Goal: Information Seeking & Learning: Understand process/instructions

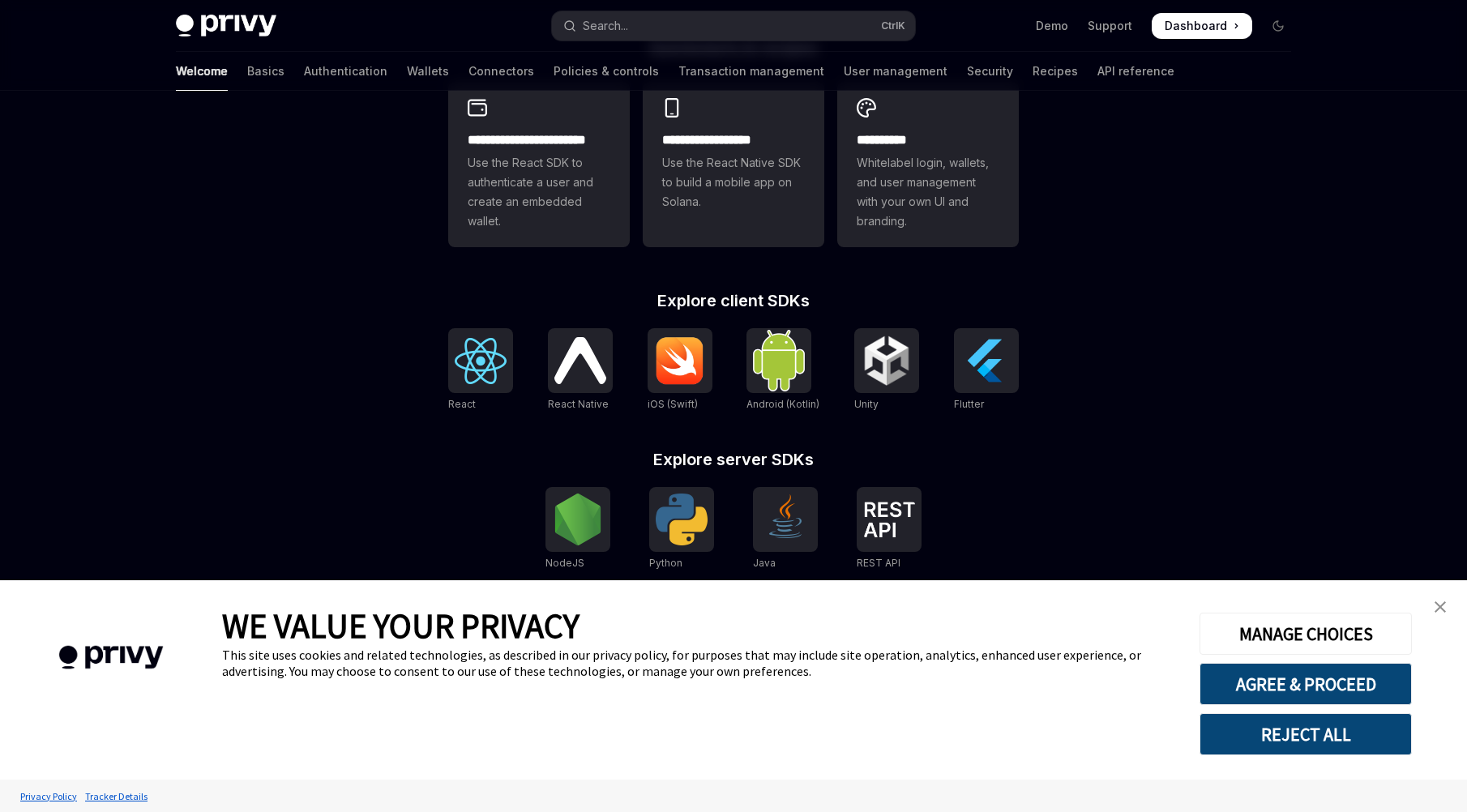
type textarea "*"
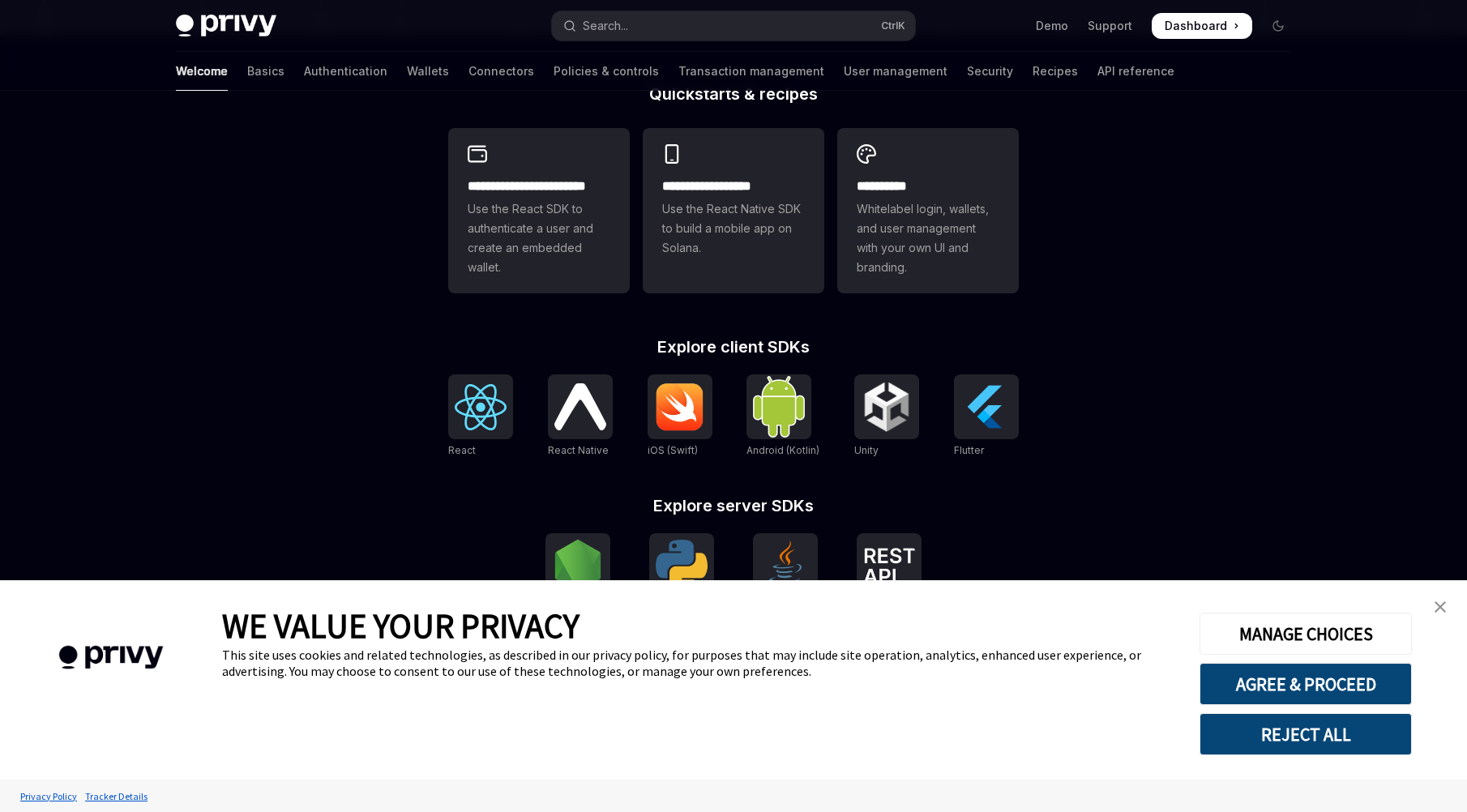
scroll to position [476, 0]
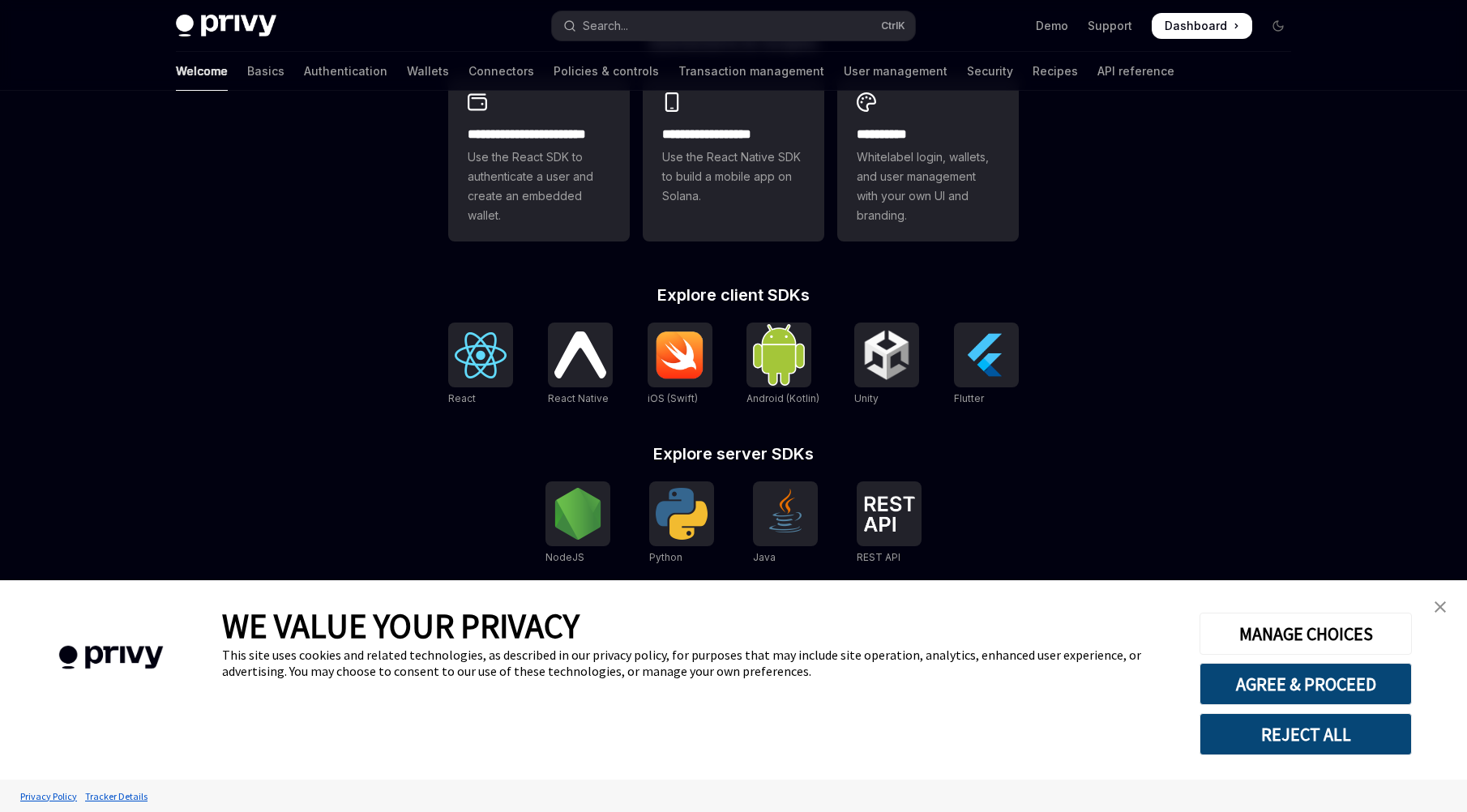
click at [1439, 608] on img "close banner" at bounding box center [1440, 606] width 11 height 11
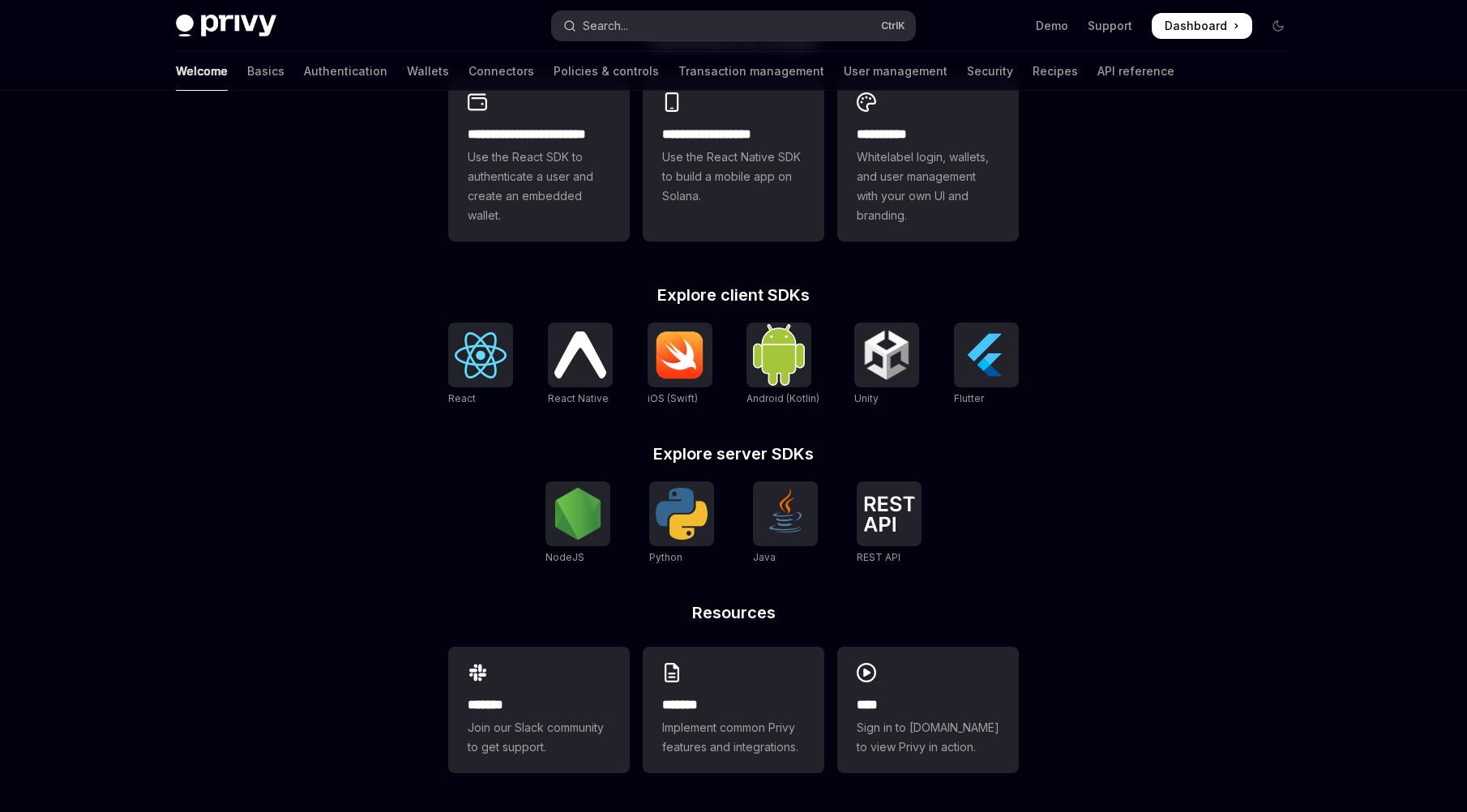
click at [621, 14] on button "Search... Ctrl K" at bounding box center [733, 25] width 363 height 29
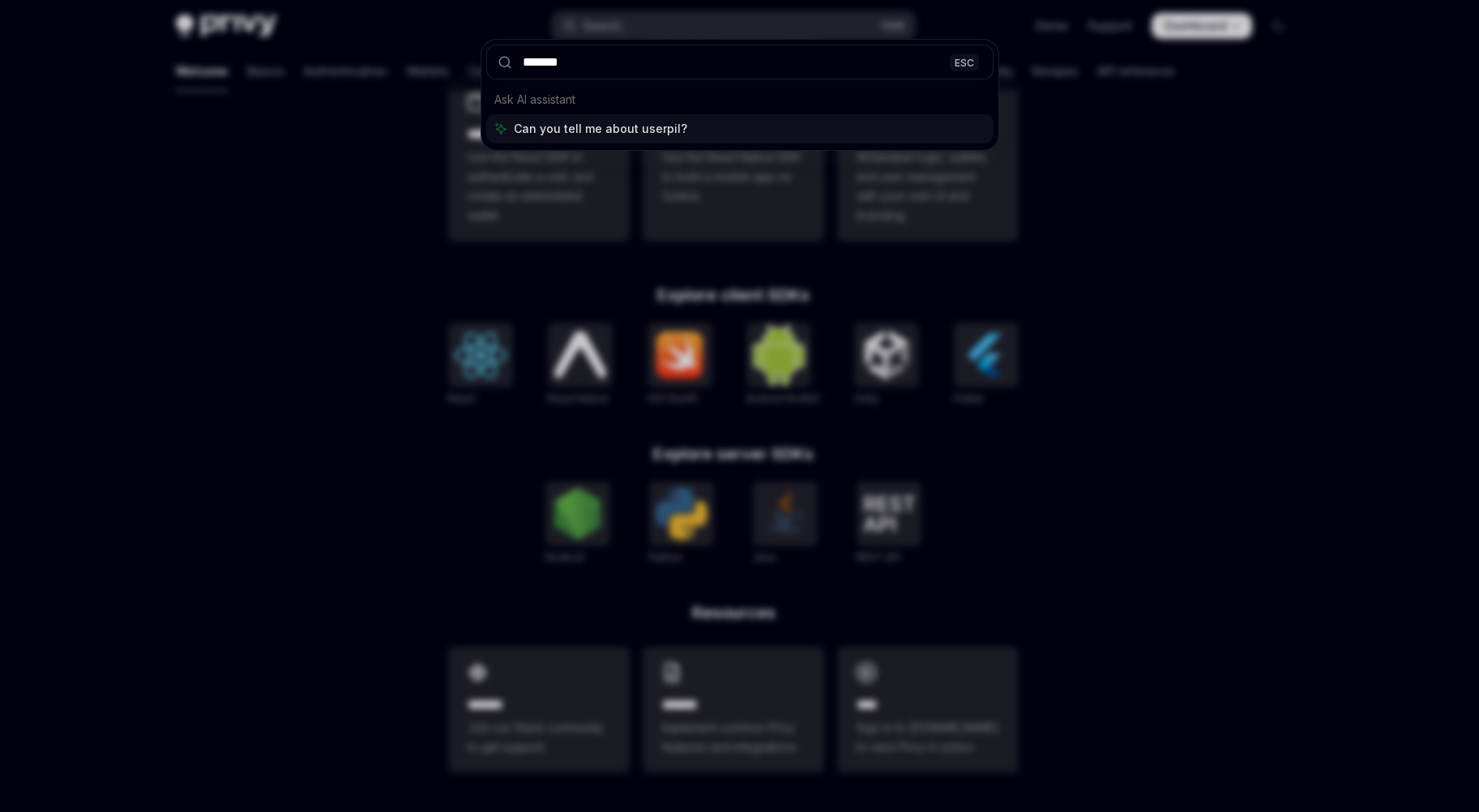
type input "********"
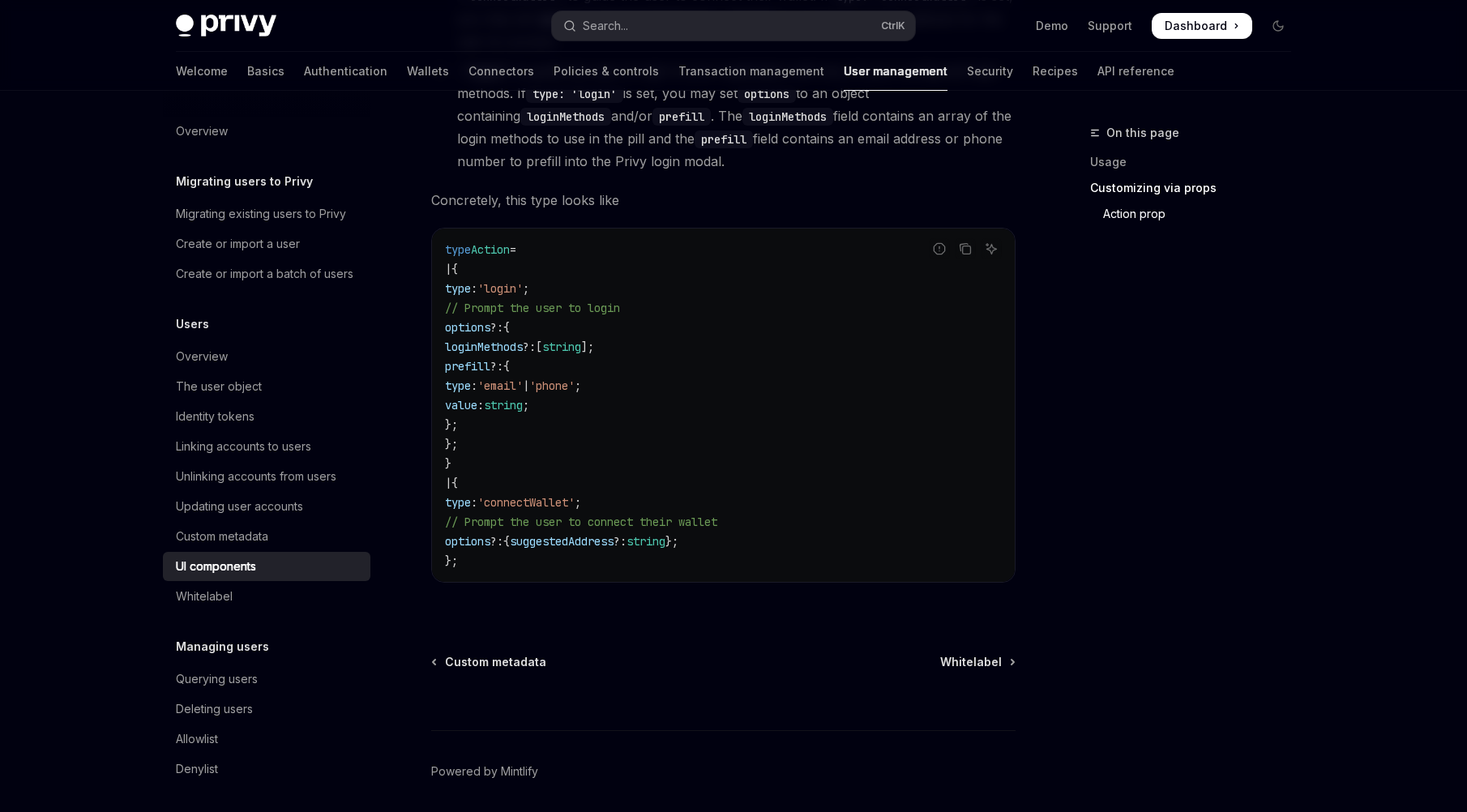
scroll to position [2809, 0]
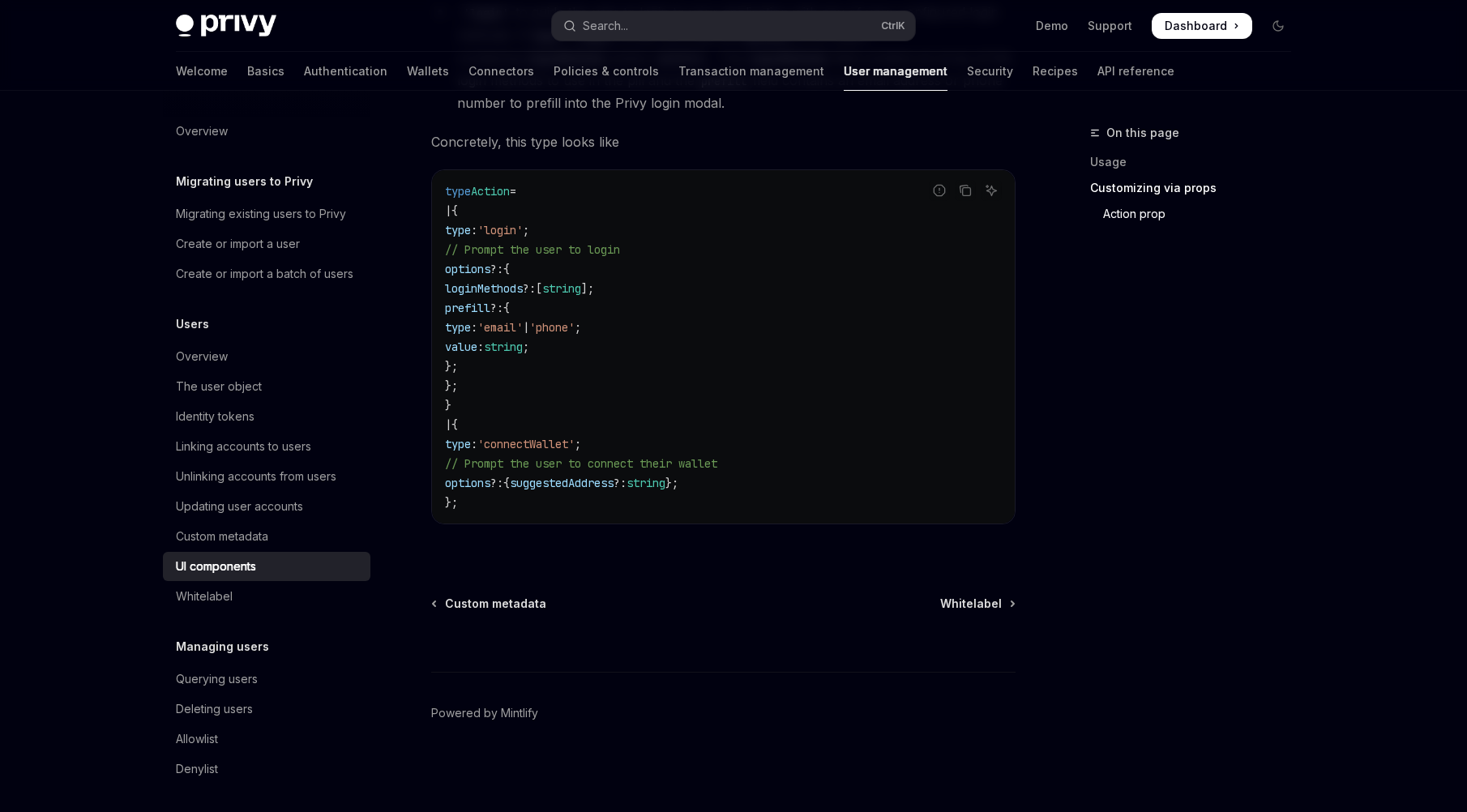
click at [738, 400] on code "type Action = | { type : 'login' ; // Prompt the user to login options ?: { log…" at bounding box center [724, 346] width 557 height 330
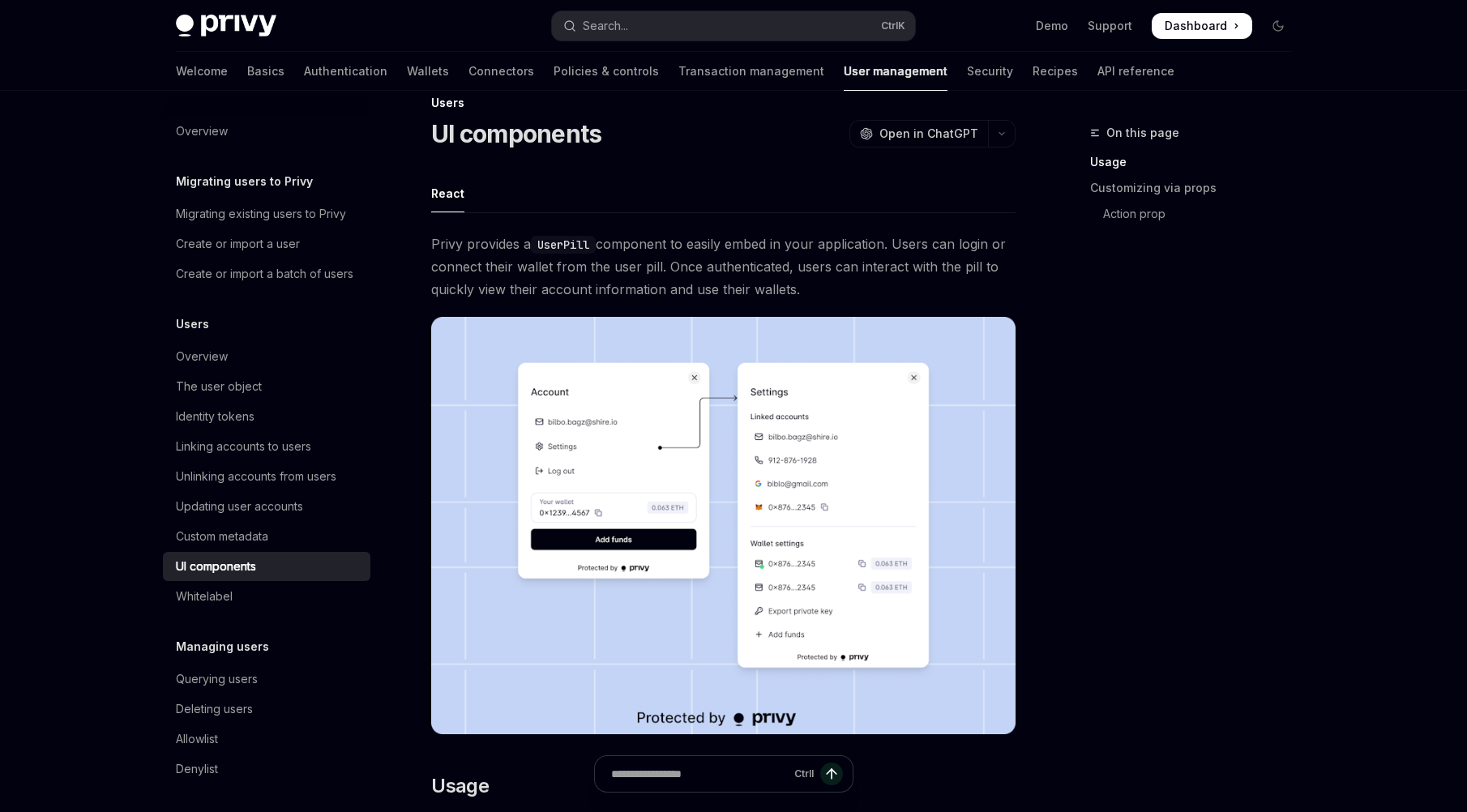
scroll to position [0, 0]
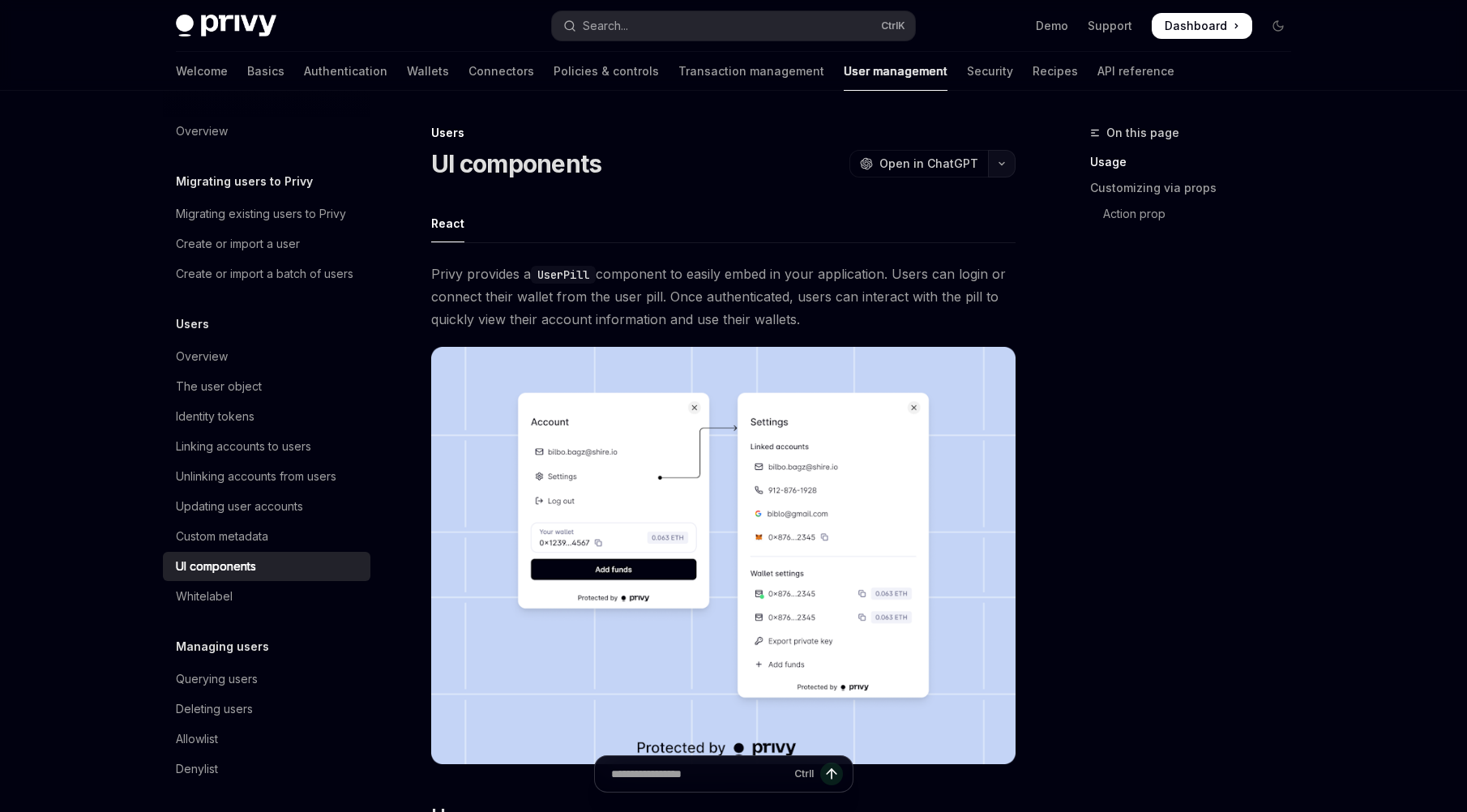
click at [994, 163] on icon "button" at bounding box center [1001, 163] width 20 height 7
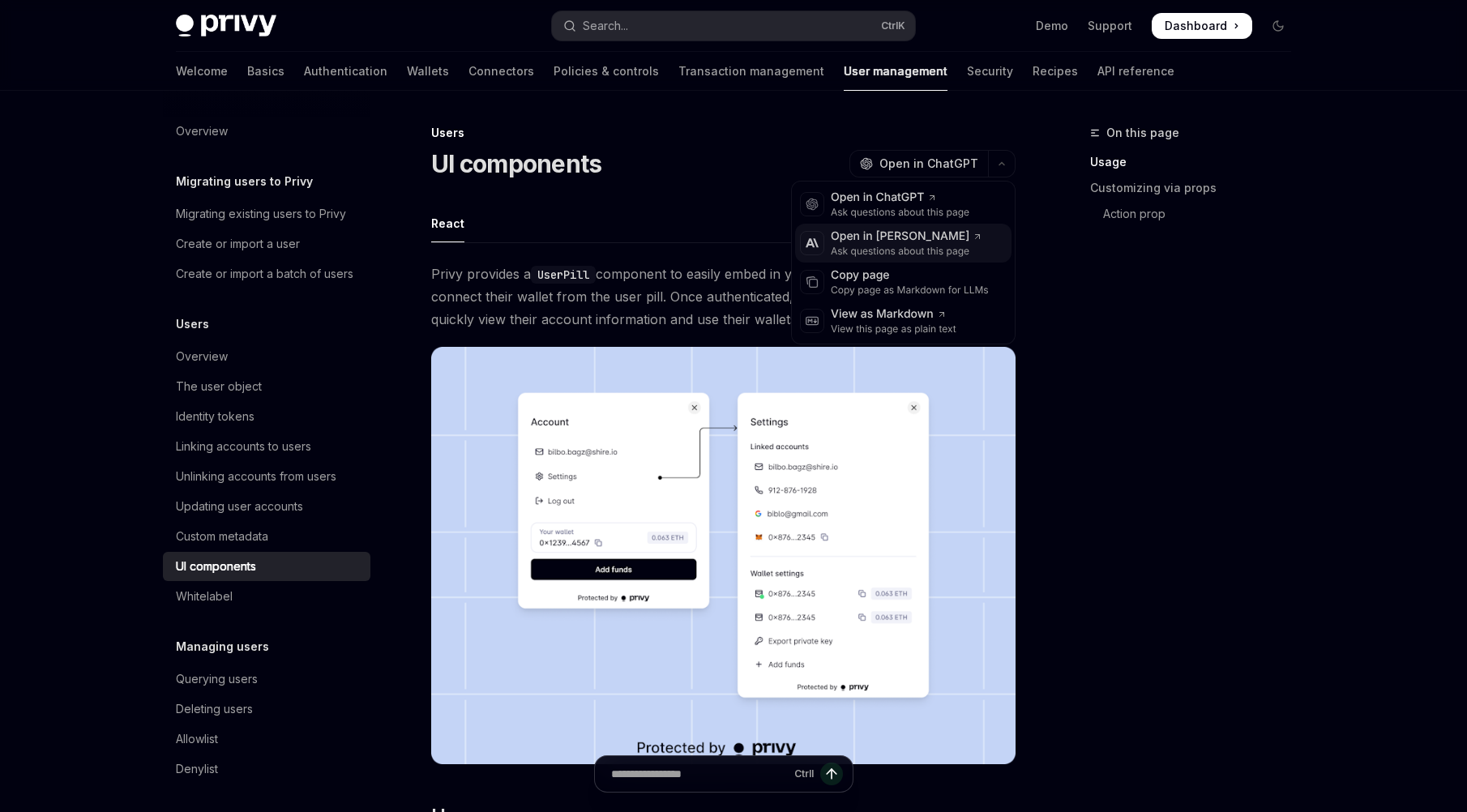
click at [876, 247] on div "Ask questions about this page" at bounding box center [906, 251] width 152 height 13
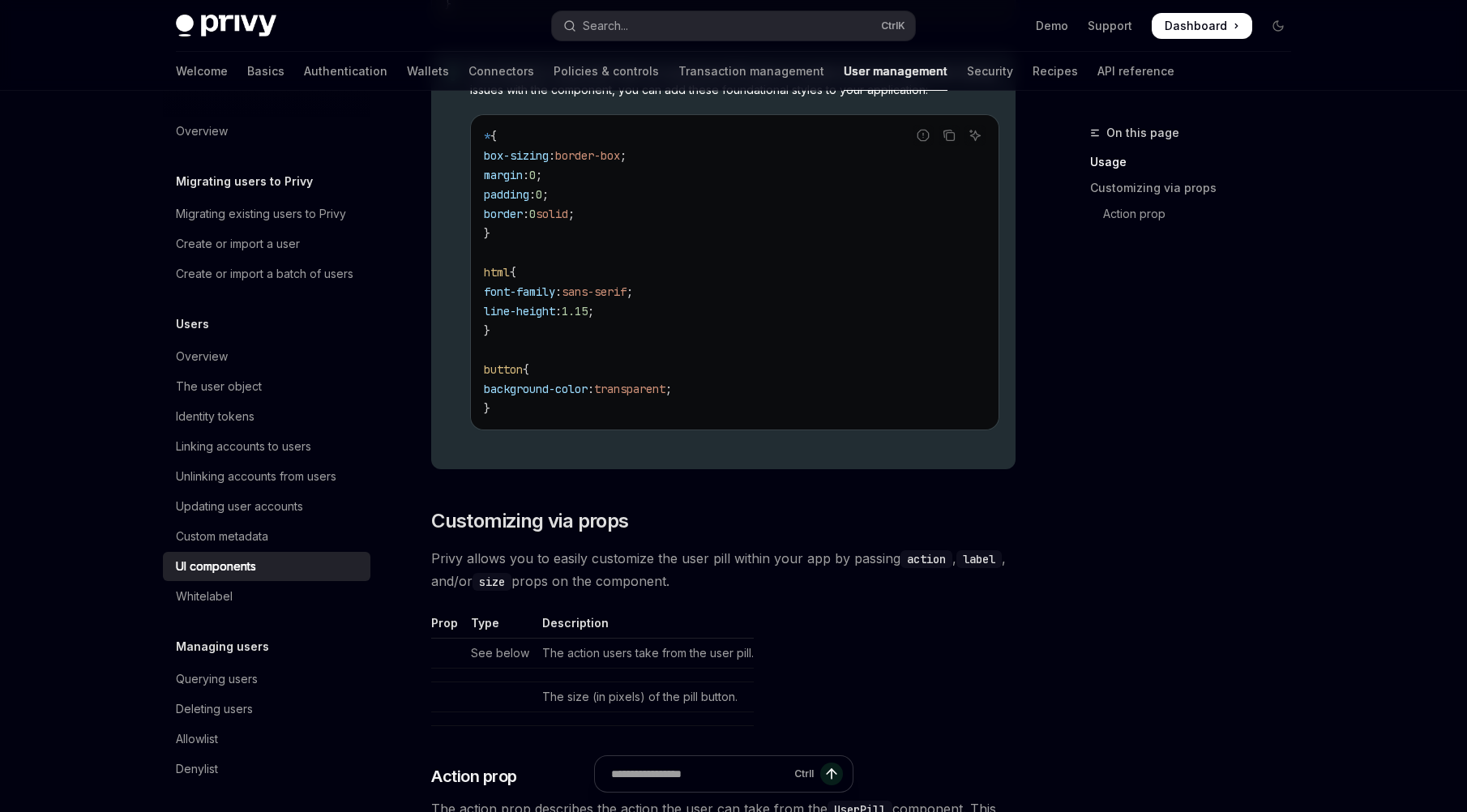
scroll to position [1845, 0]
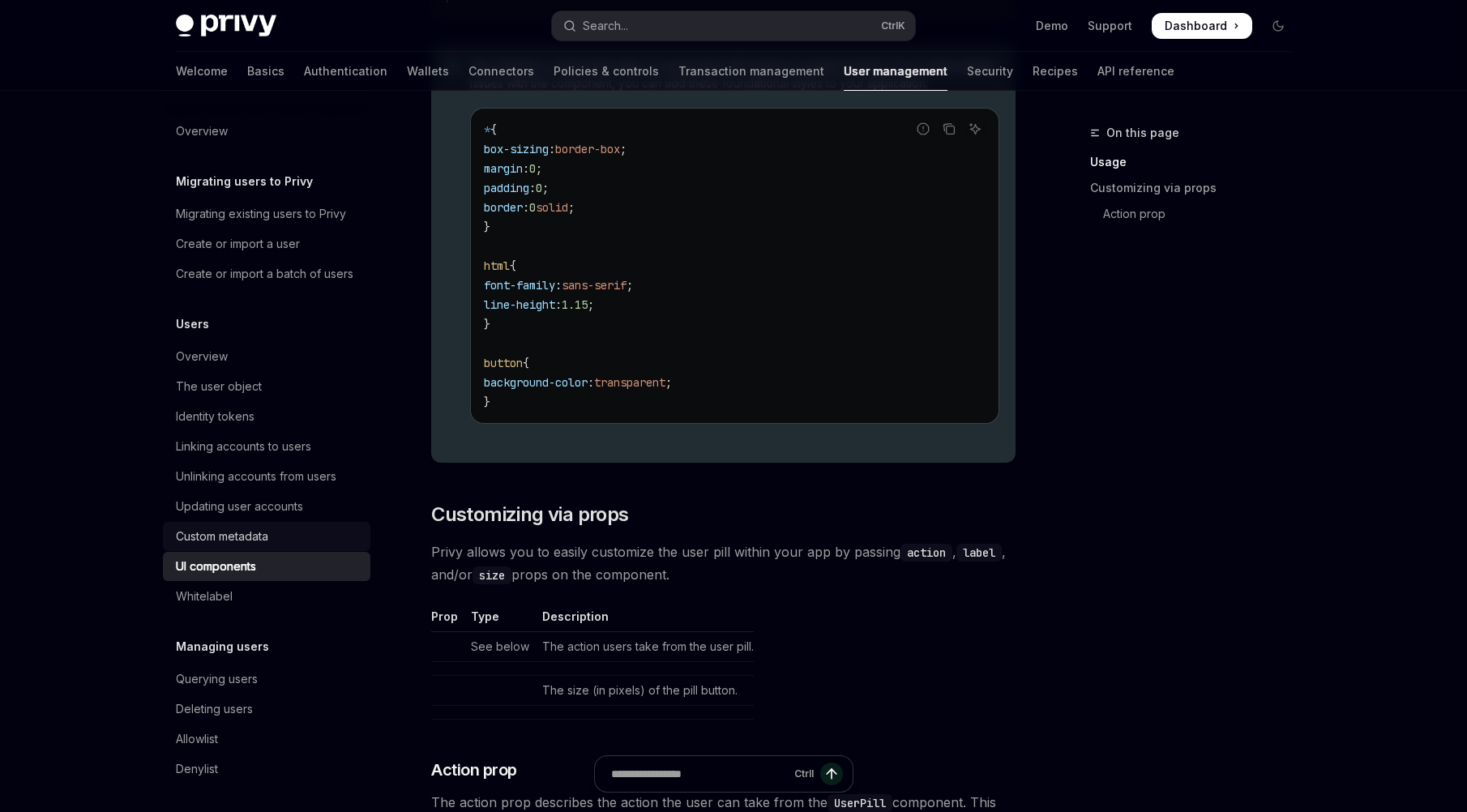
click at [230, 546] on div "Custom metadata" at bounding box center [222, 536] width 92 height 20
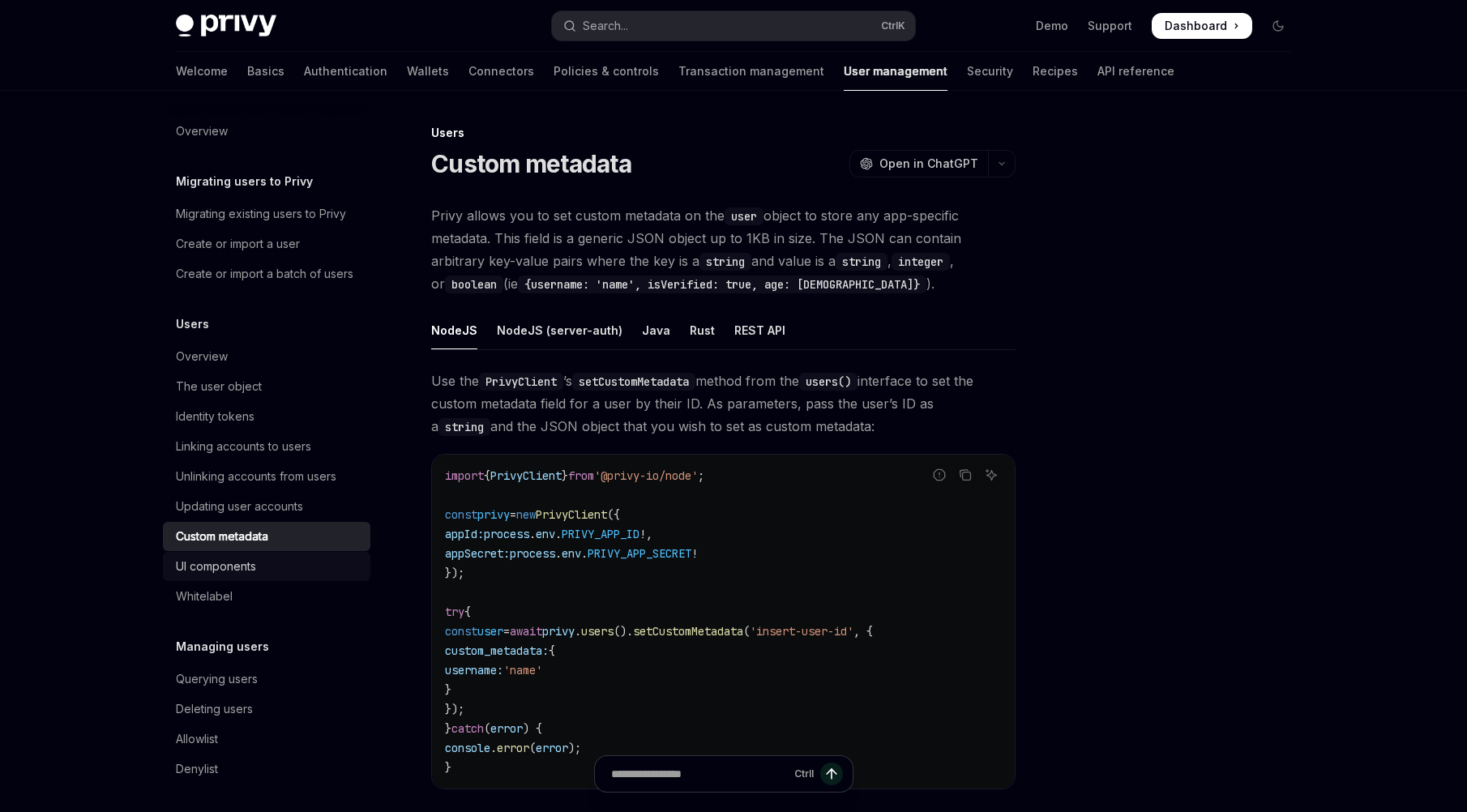
click at [241, 576] on div "UI components" at bounding box center [215, 566] width 80 height 20
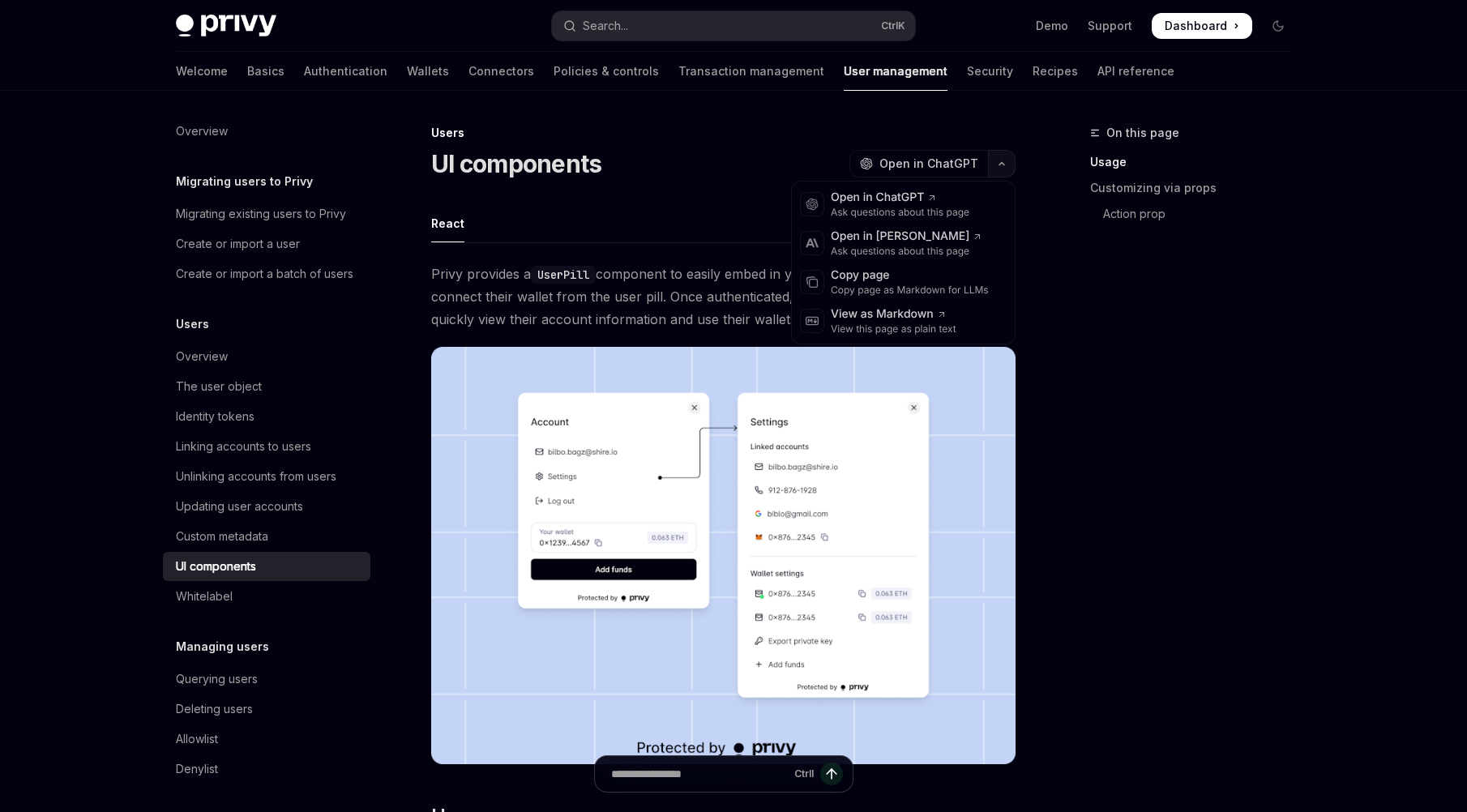
click at [1005, 163] on icon "button" at bounding box center [1001, 163] width 20 height 7
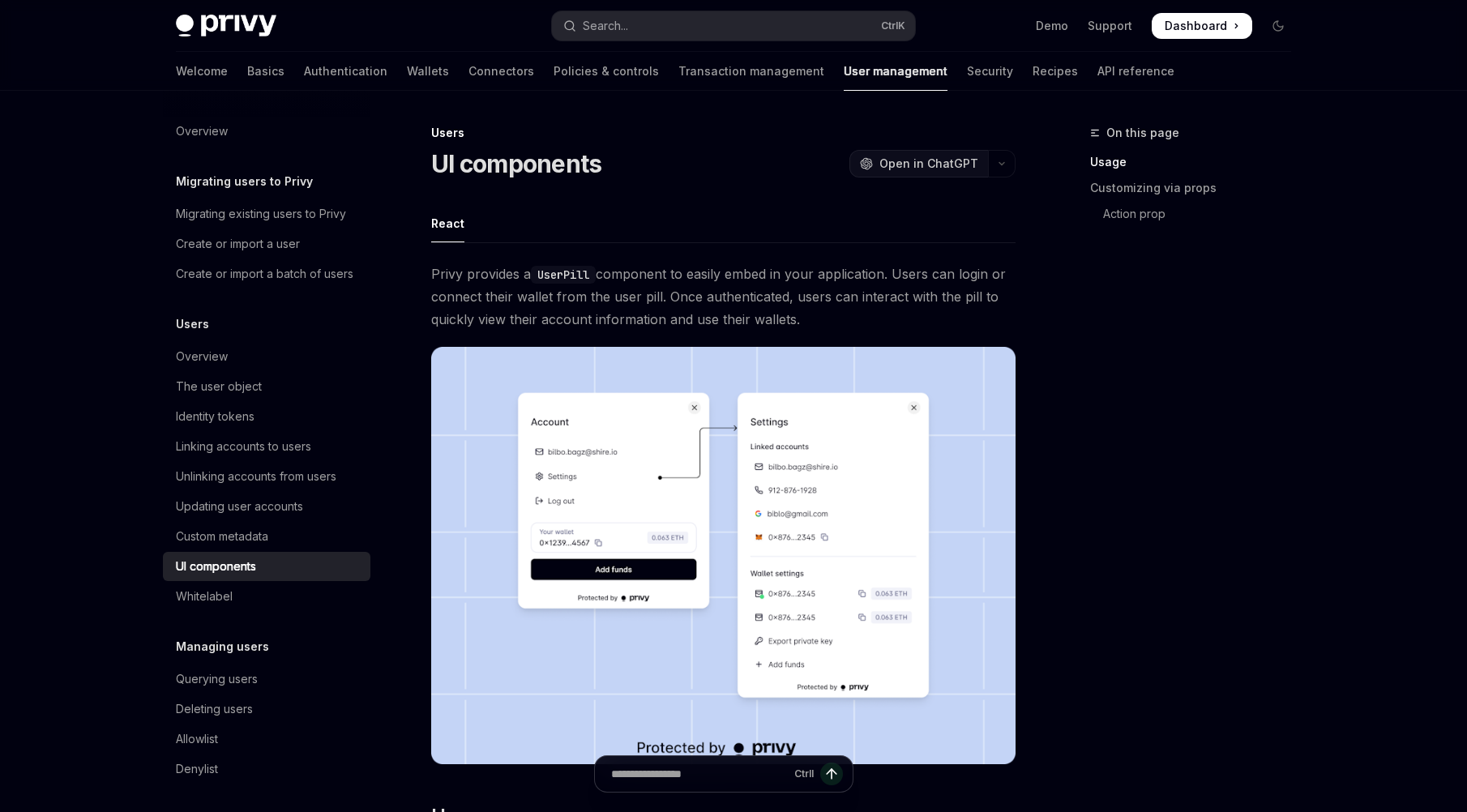
drag, startPoint x: 1005, startPoint y: 163, endPoint x: 893, endPoint y: 159, distance: 112.1
click at [893, 159] on div "OpenAI Open in ChatGPT" at bounding box center [932, 163] width 166 height 27
click at [893, 159] on span "Open in ChatGPT" at bounding box center [928, 163] width 99 height 16
click at [235, 546] on div "Custom metadata" at bounding box center [222, 536] width 92 height 20
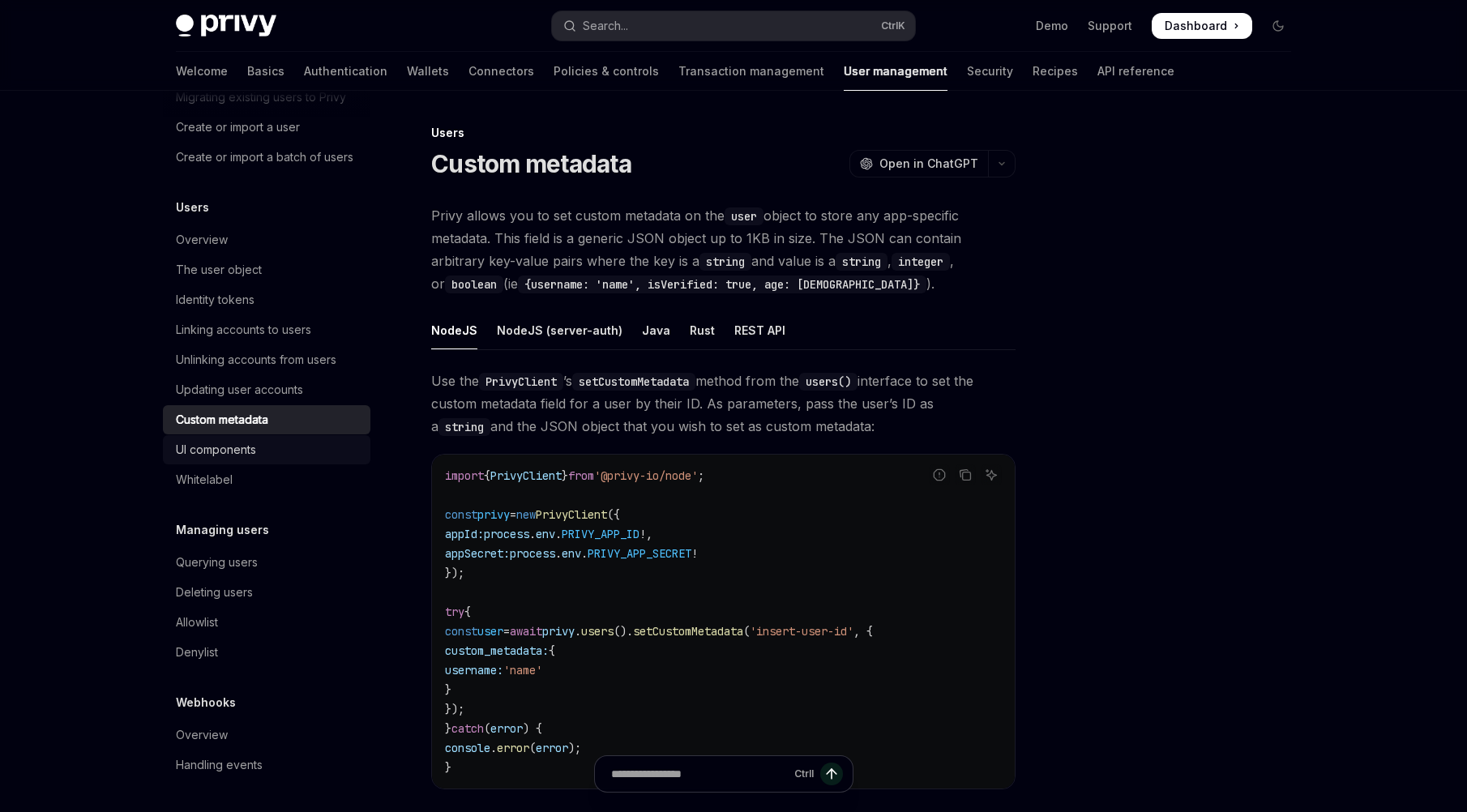
scroll to position [128, 0]
click at [223, 459] on div "UI components" at bounding box center [215, 449] width 80 height 20
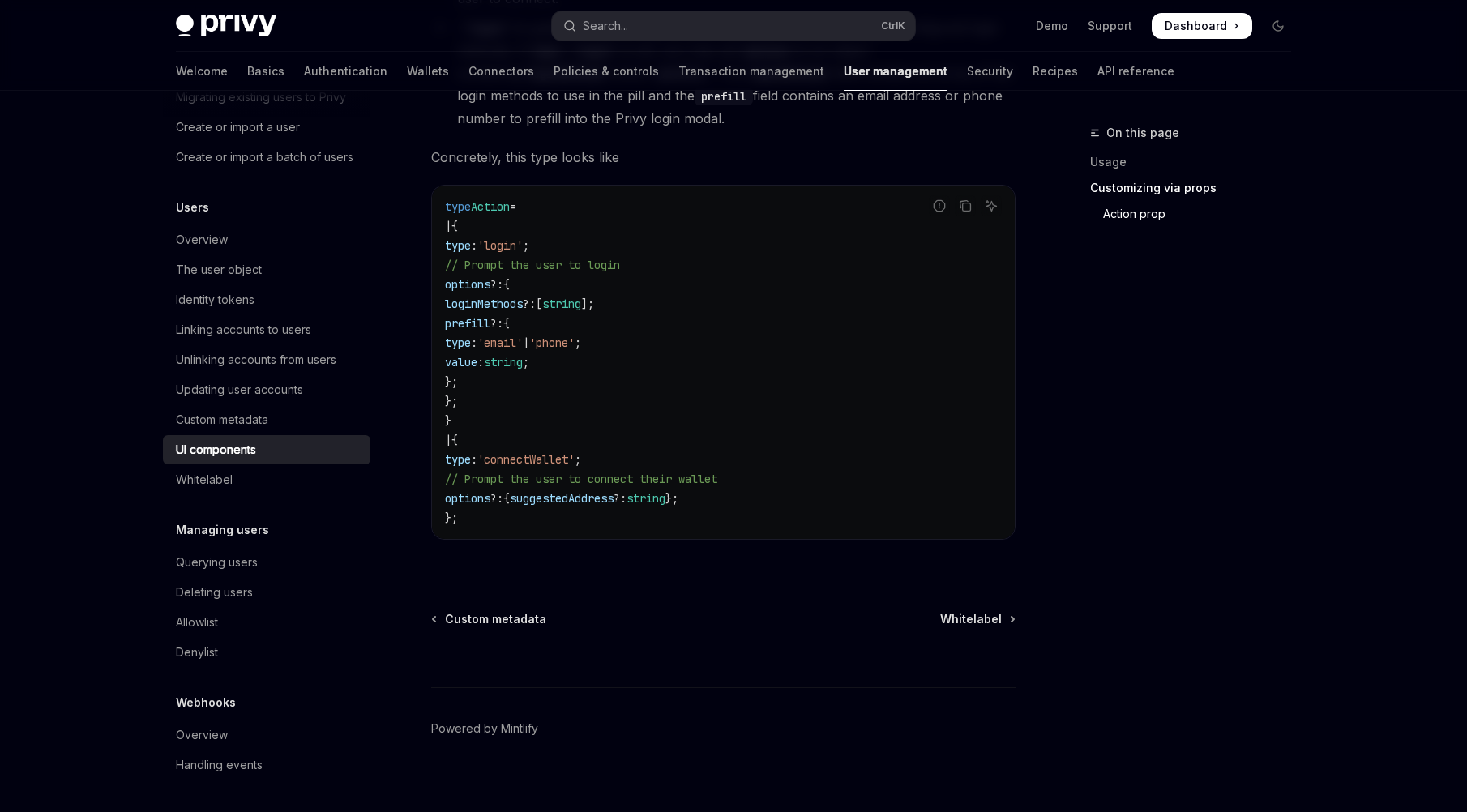
scroll to position [2809, 0]
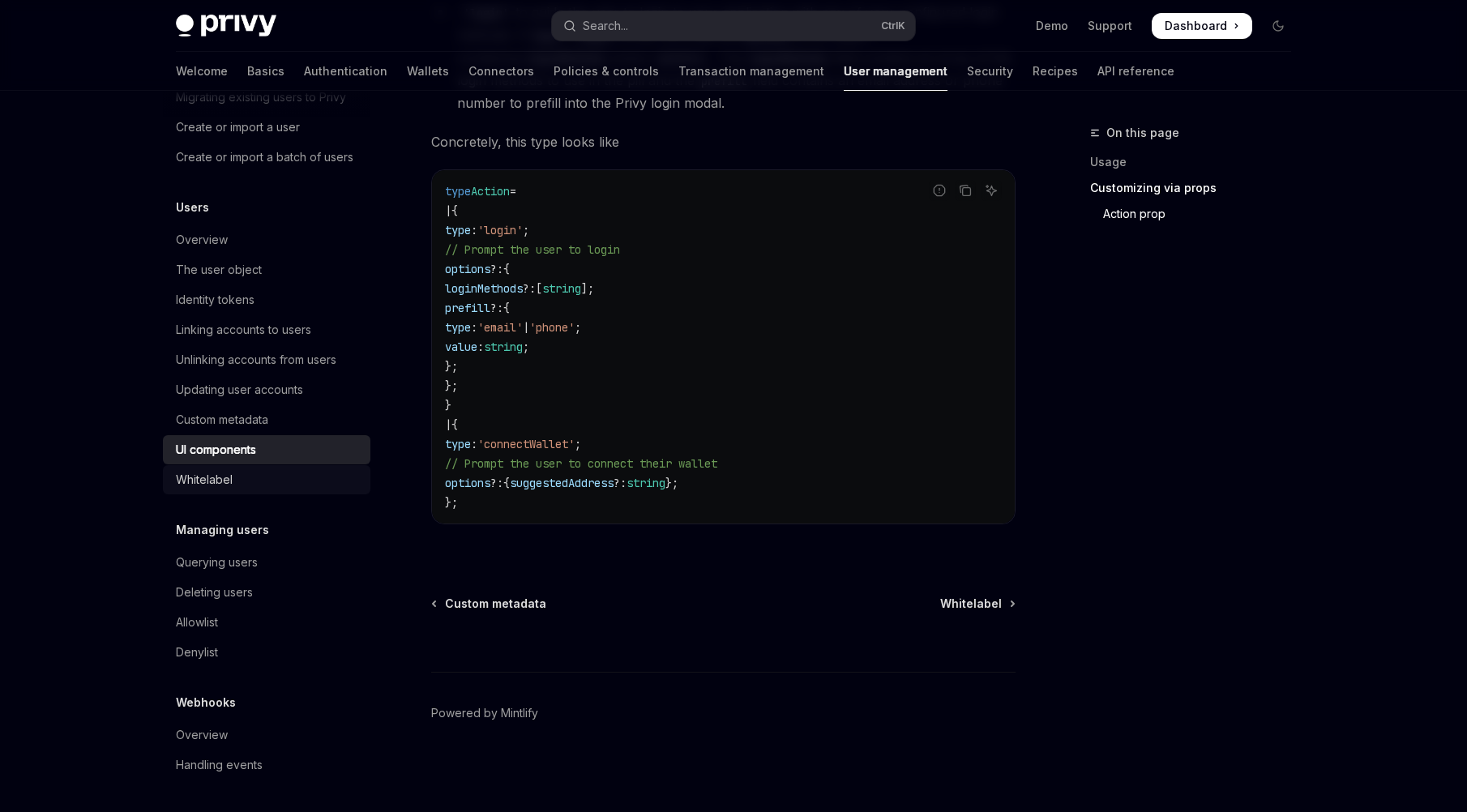
click at [201, 489] on div "Whitelabel" at bounding box center [204, 479] width 57 height 20
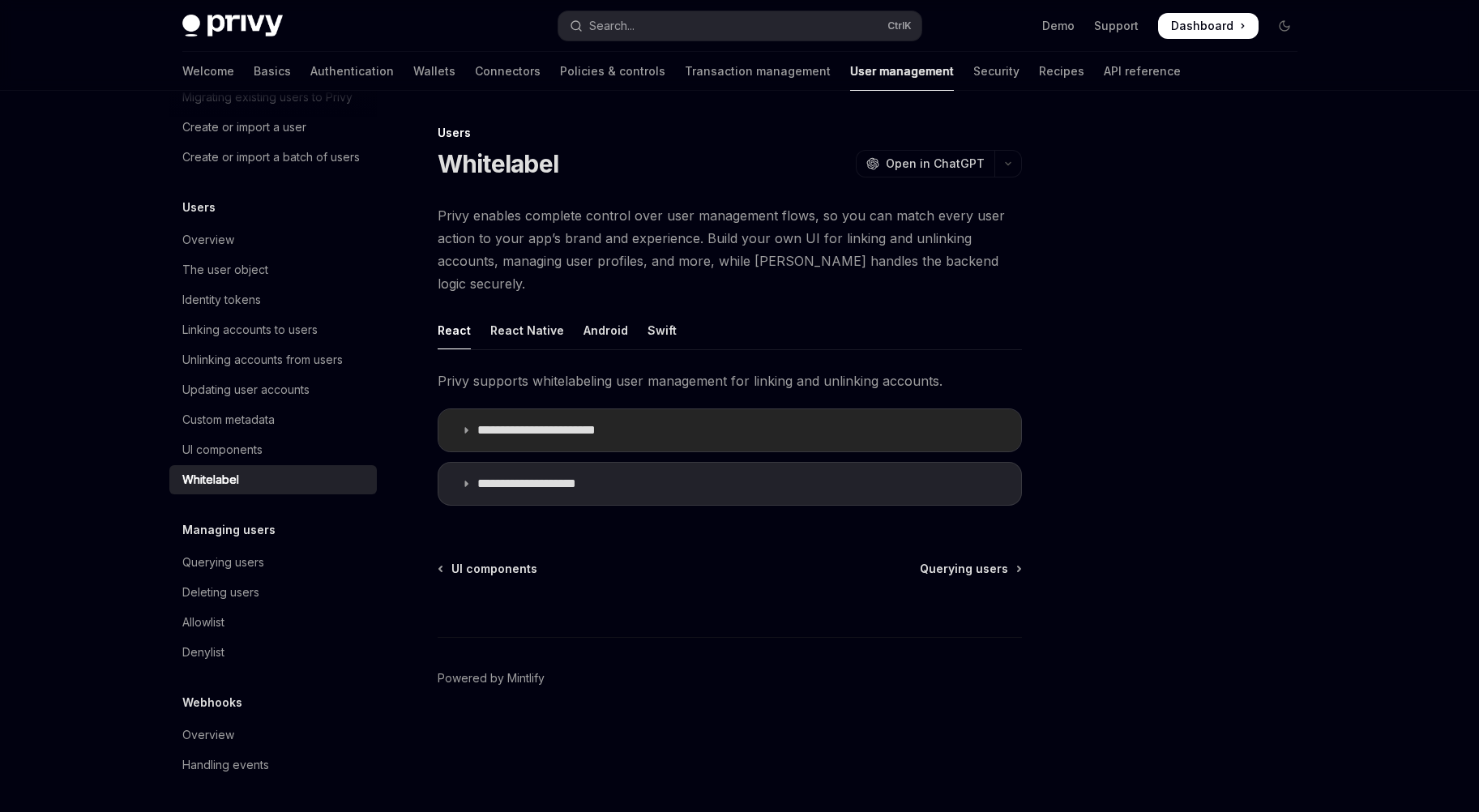
click at [466, 425] on icon at bounding box center [466, 430] width 9 height 9
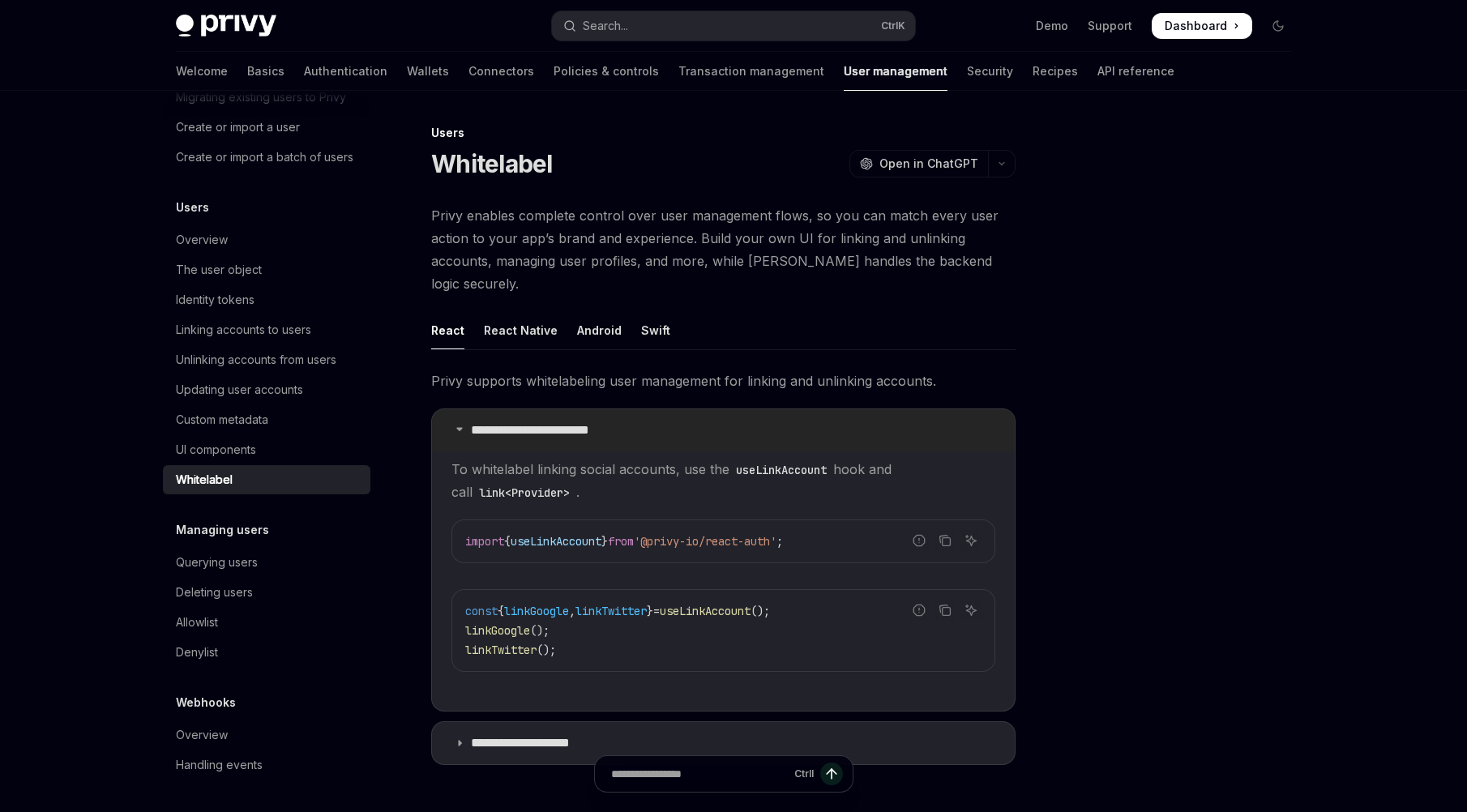
click at [466, 409] on summary "**********" at bounding box center [724, 430] width 583 height 42
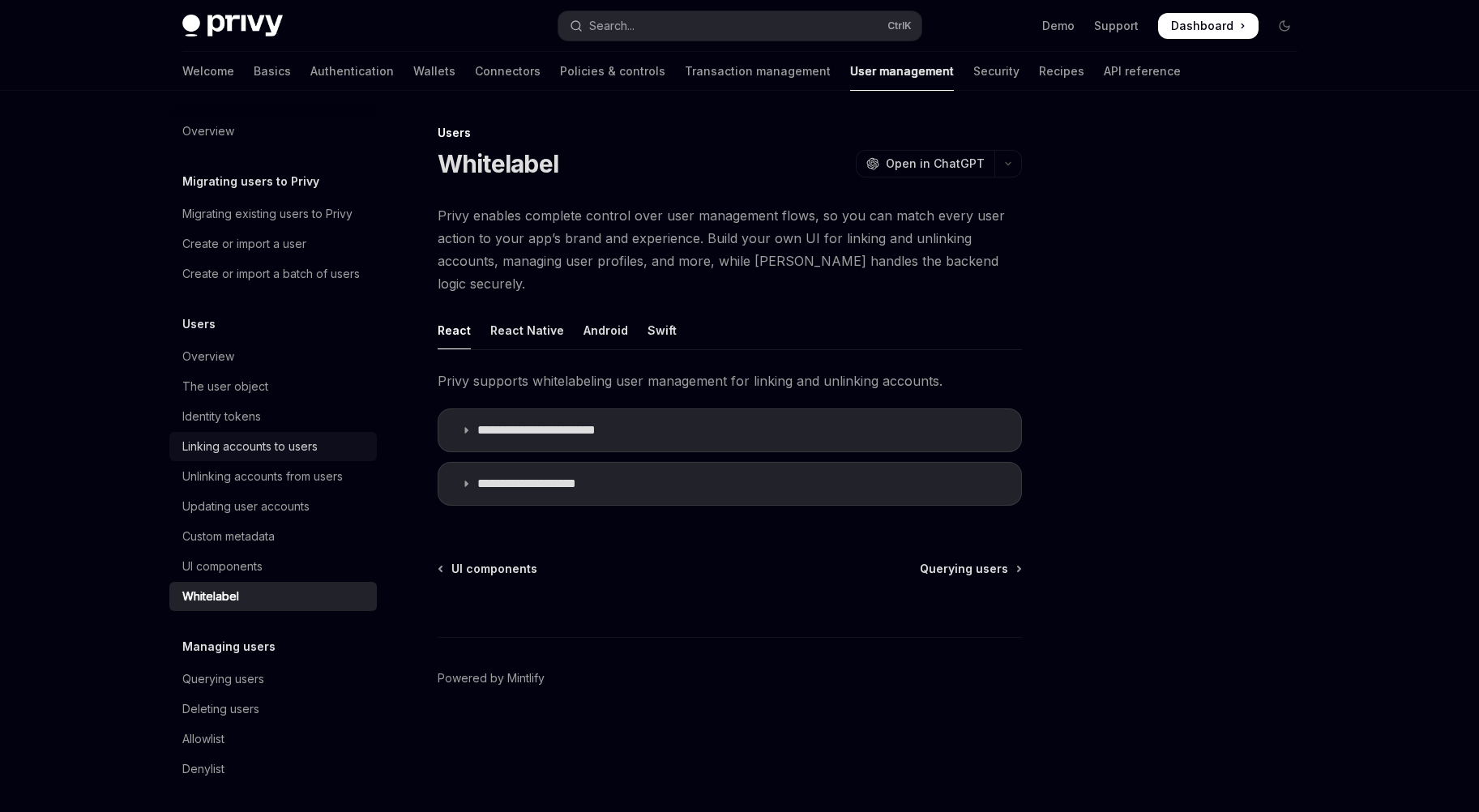
click at [273, 456] on div "Linking accounts to users" at bounding box center [249, 446] width 135 height 20
type textarea "*"
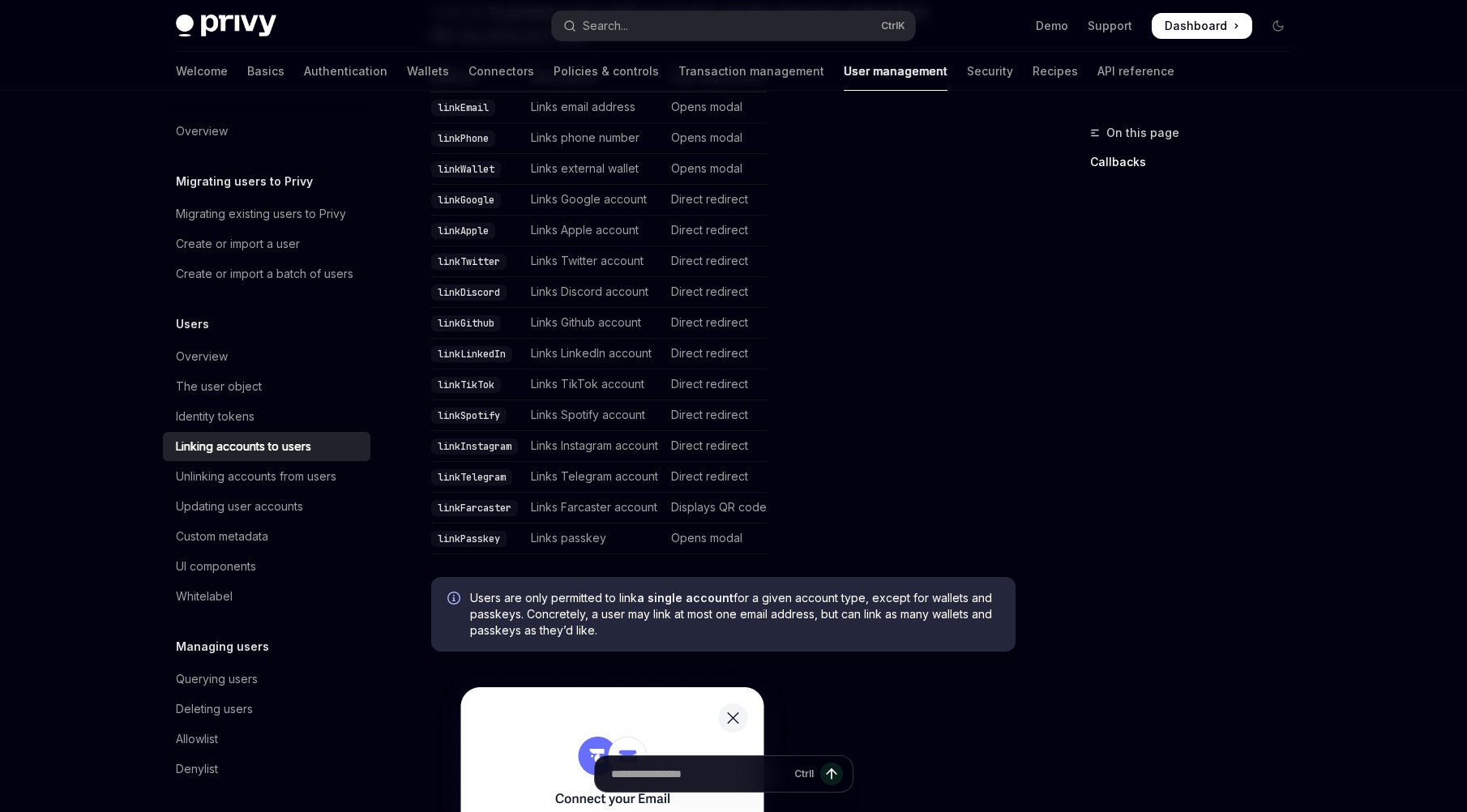
scroll to position [410, 0]
